Goal: Check status: Check status

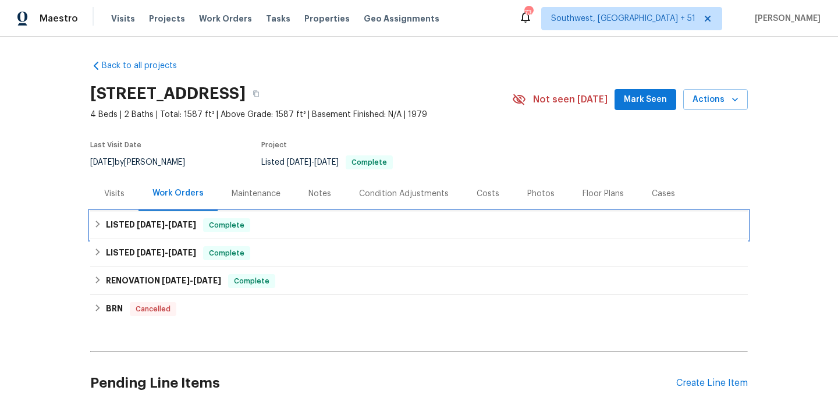
click at [280, 229] on div "LISTED 9/3/25 - 9/5/25 Complete" at bounding box center [419, 225] width 651 height 14
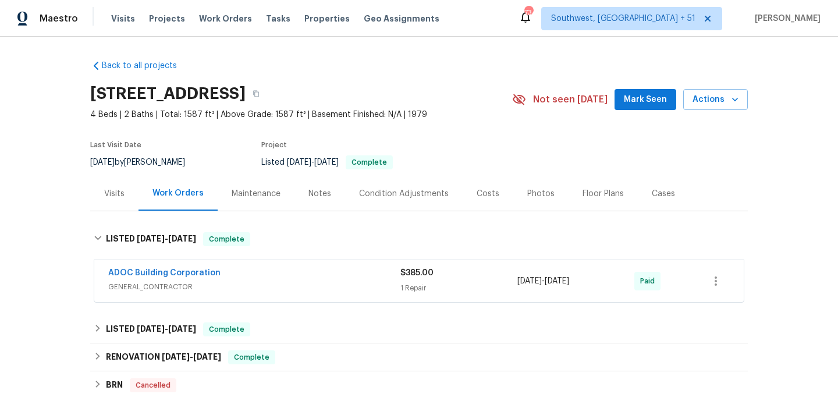
click at [299, 286] on span "GENERAL_CONTRACTOR" at bounding box center [254, 287] width 292 height 12
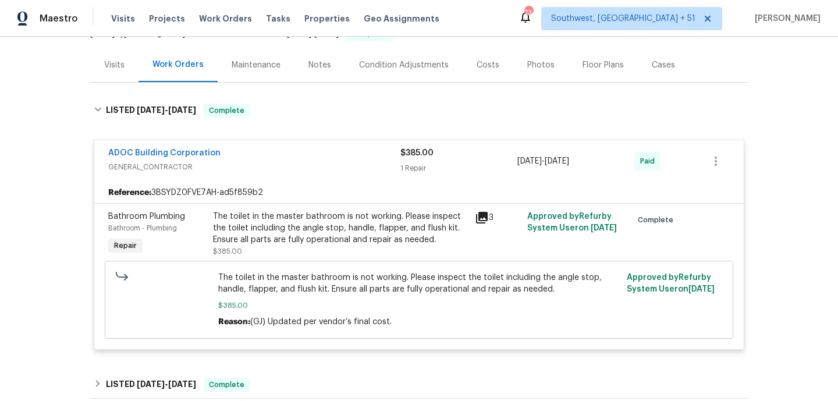
scroll to position [233, 0]
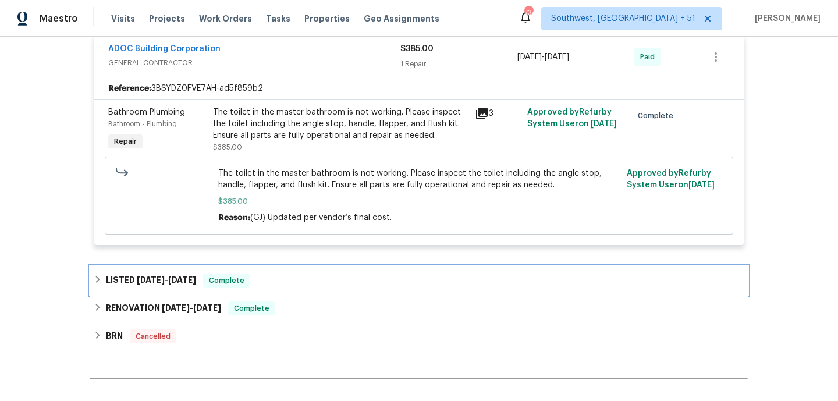
click at [299, 286] on div "LISTED 3/14/25 - 3/17/25 Complete" at bounding box center [419, 280] width 651 height 14
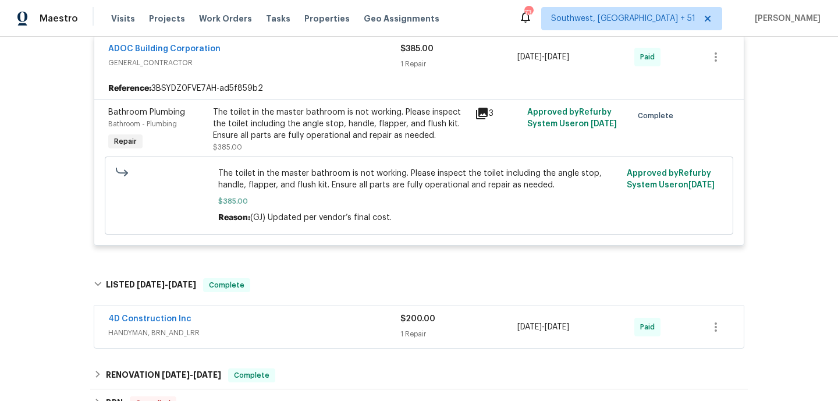
click at [305, 314] on div "4D Construction Inc" at bounding box center [254, 320] width 292 height 14
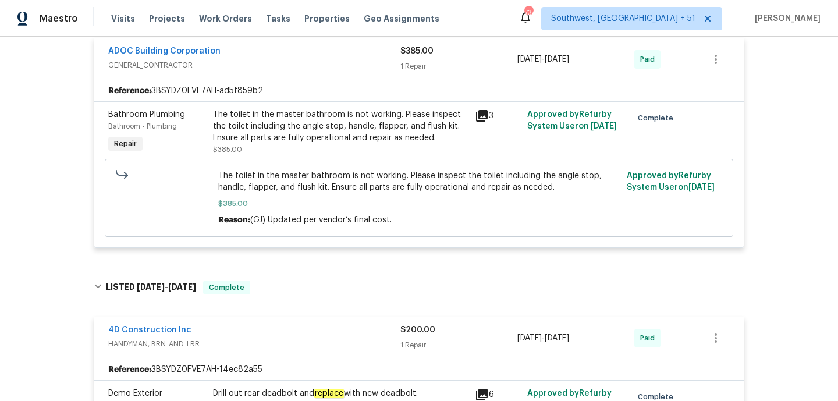
scroll to position [229, 0]
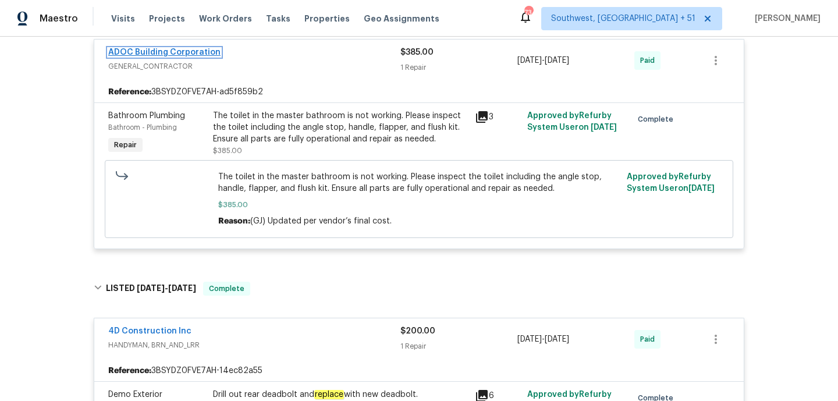
click at [177, 52] on link "ADOC Building Corporation" at bounding box center [164, 52] width 112 height 8
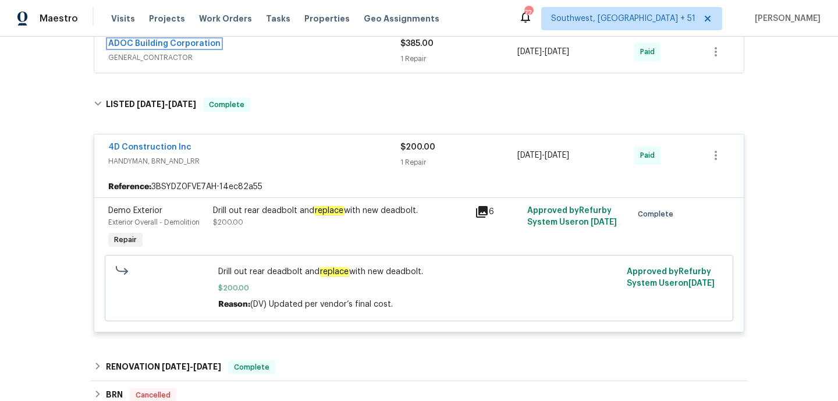
scroll to position [151, 0]
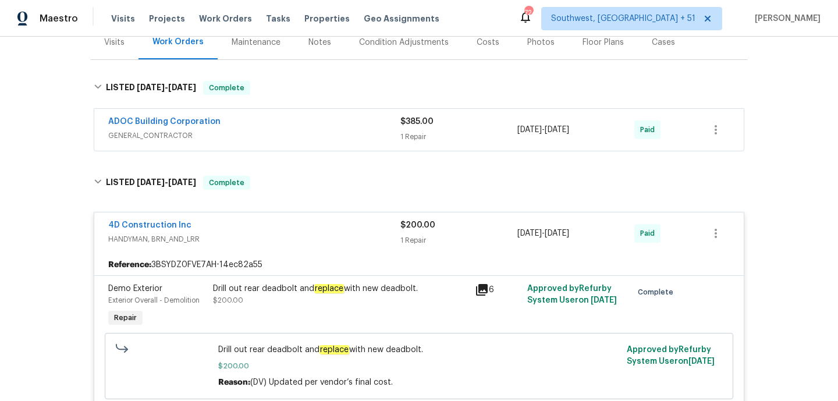
click at [318, 147] on div "ADOC Building Corporation GENERAL_CONTRACTOR $385.00 1 Repair 9/3/2025 - 9/5/20…" at bounding box center [418, 130] width 649 height 42
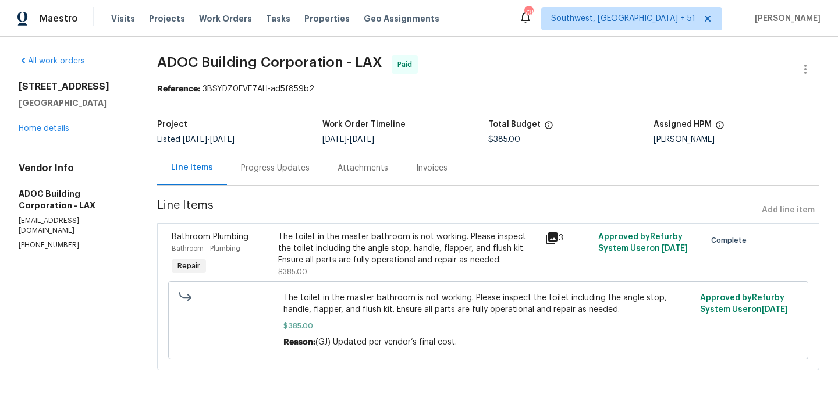
click at [289, 172] on div "Progress Updates" at bounding box center [275, 168] width 69 height 12
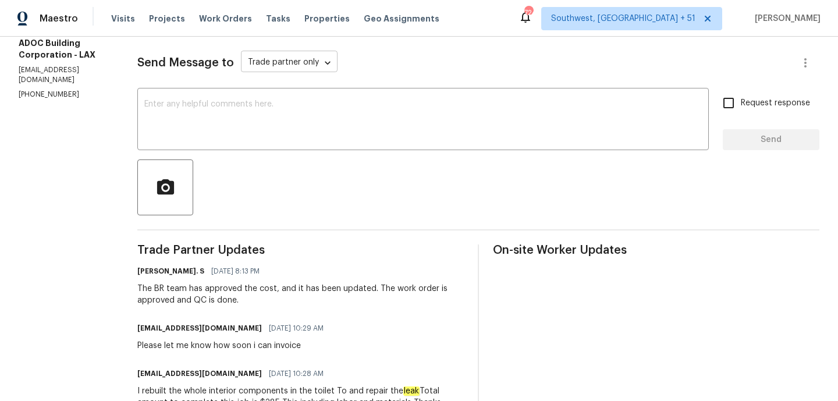
scroll to position [400, 0]
